Goal: Task Accomplishment & Management: Manage account settings

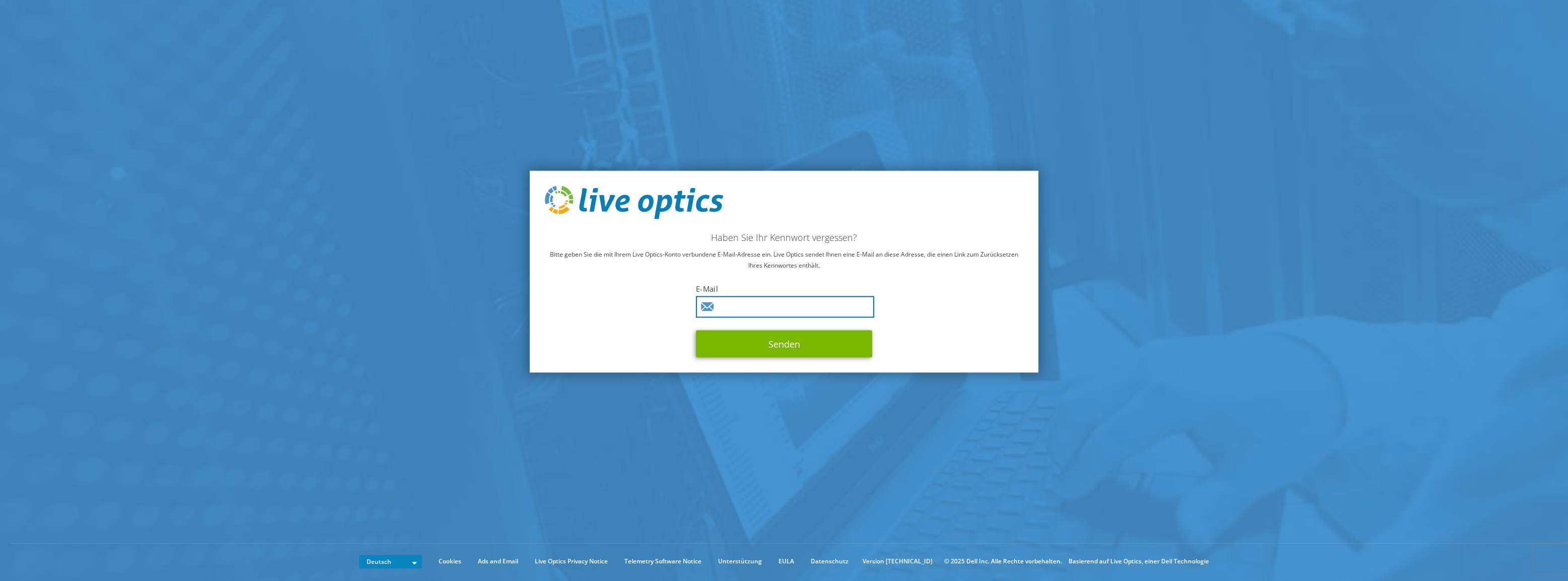
click at [774, 305] on input "text" at bounding box center [785, 307] width 178 height 22
type input "markus.rief@ncs.de"
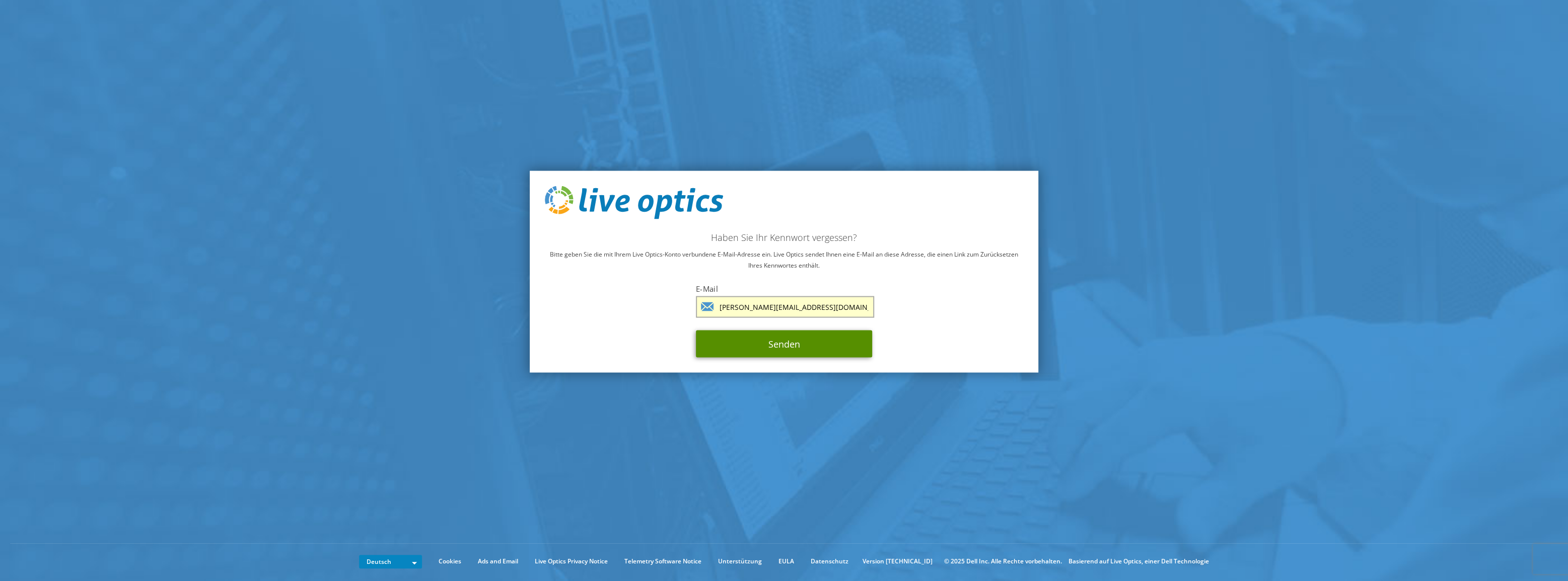
drag, startPoint x: 793, startPoint y: 348, endPoint x: 800, endPoint y: 347, distance: 7.1
click at [793, 347] on button "Senden" at bounding box center [784, 344] width 177 height 27
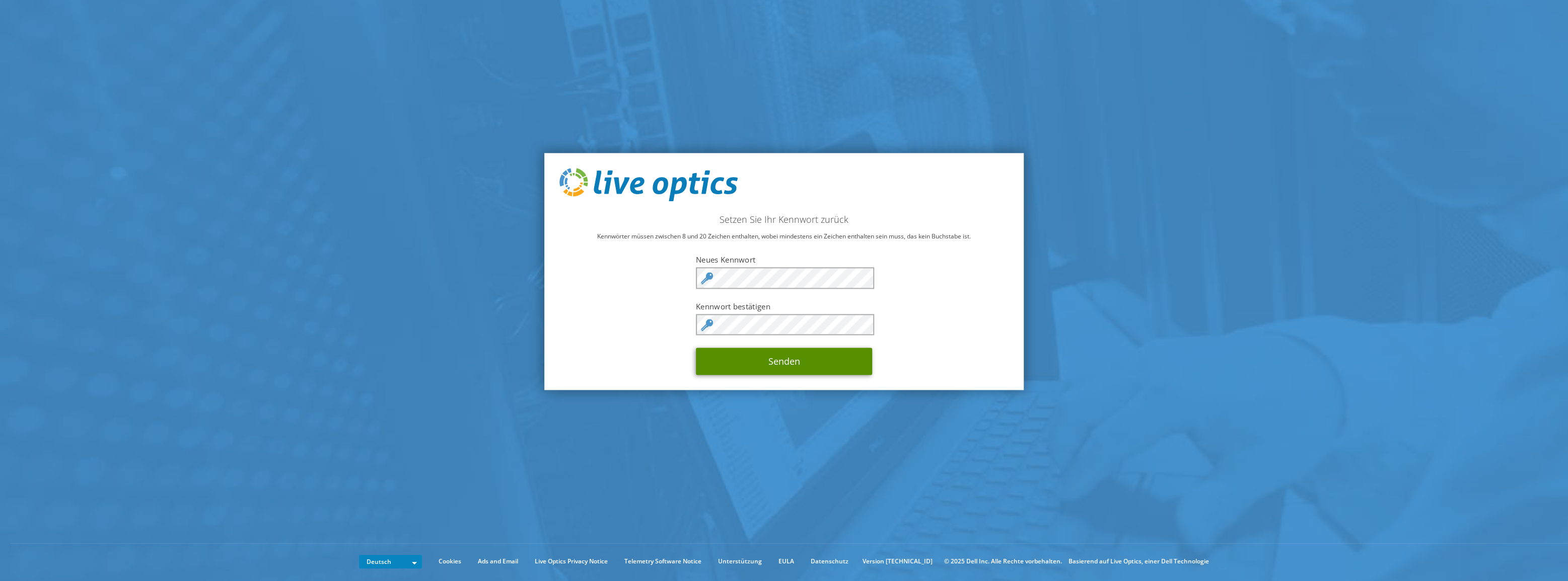
click at [806, 358] on button "Senden" at bounding box center [784, 361] width 177 height 27
